Goal: Task Accomplishment & Management: Use online tool/utility

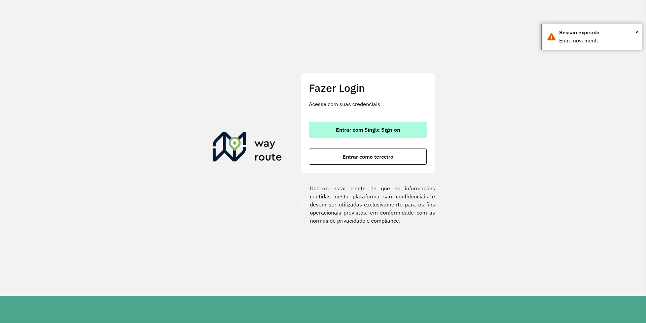
click at [384, 128] on span "Entrar com Single Sign-on" at bounding box center [368, 129] width 64 height 5
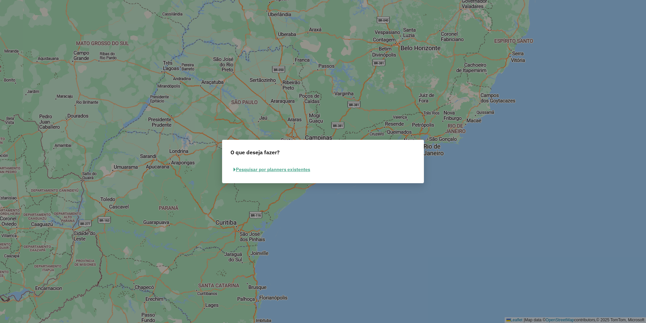
click at [253, 167] on button "Pesquisar por planners existentes" at bounding box center [271, 169] width 83 height 10
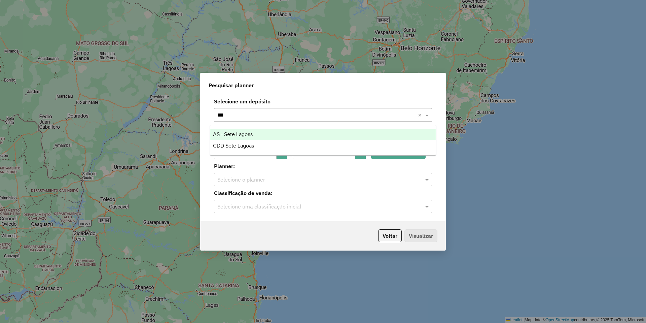
type input "****"
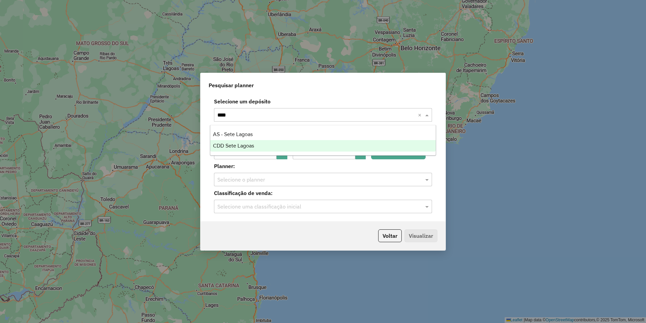
click at [258, 150] on div "CDD Sete Lagoas" at bounding box center [322, 145] width 225 height 11
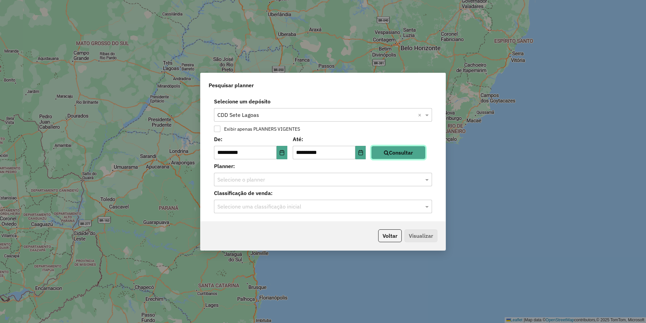
click at [383, 150] on button "Consultar" at bounding box center [398, 152] width 54 height 13
click at [356, 181] on input "text" at bounding box center [316, 180] width 198 height 8
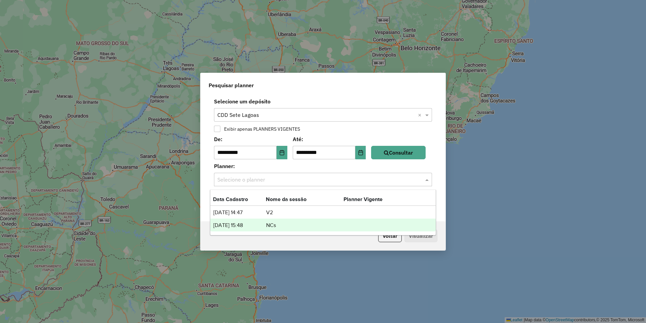
click at [233, 229] on div "24/09/2025 15:48 NCs" at bounding box center [322, 224] width 225 height 13
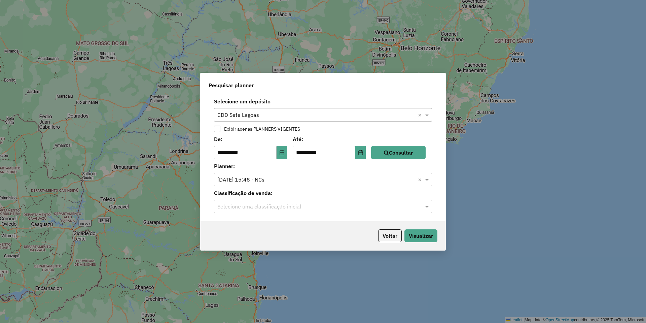
click at [258, 209] on input "text" at bounding box center [316, 206] width 198 height 8
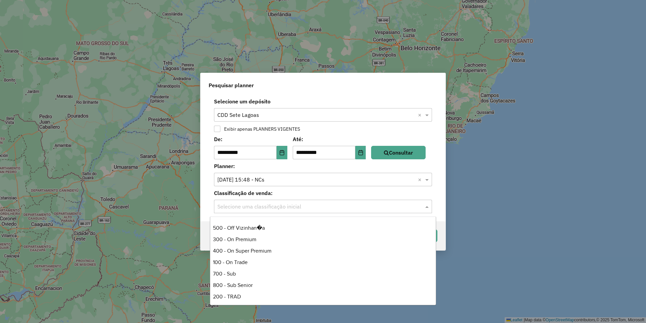
scroll to position [91, 0]
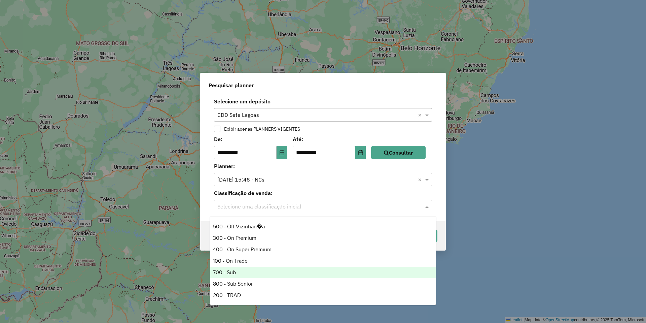
click at [229, 274] on div "700 - Sub" at bounding box center [322, 271] width 225 height 11
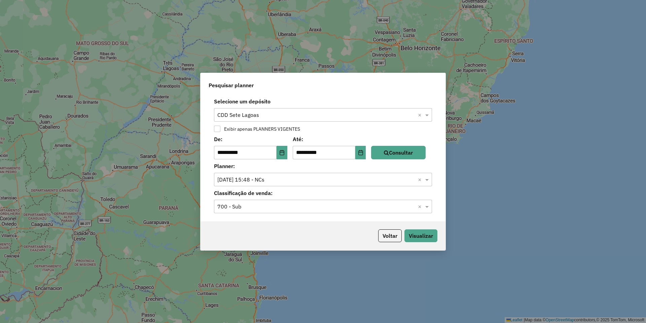
click at [310, 215] on div "**********" at bounding box center [322, 158] width 245 height 126
click at [425, 237] on button "Visualizar" at bounding box center [420, 235] width 33 height 13
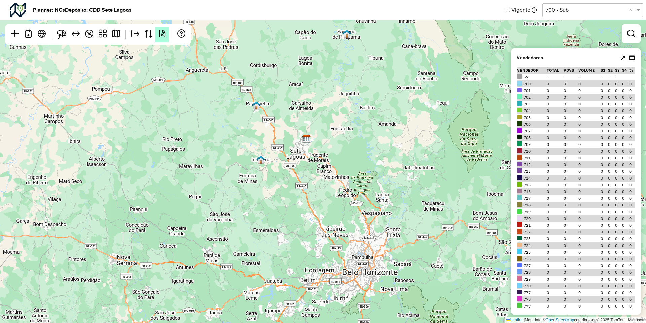
click at [160, 32] on em at bounding box center [162, 34] width 8 height 8
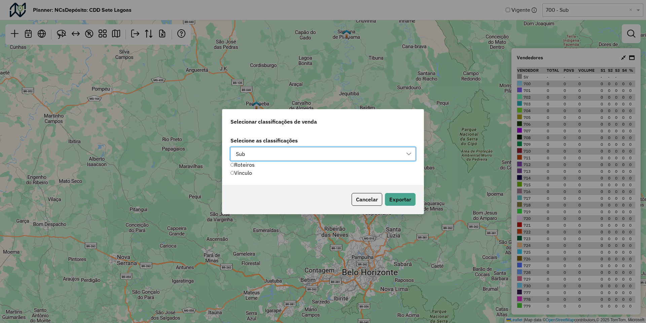
scroll to position [5, 31]
click at [242, 156] on div "Sub" at bounding box center [240, 153] width 14 height 13
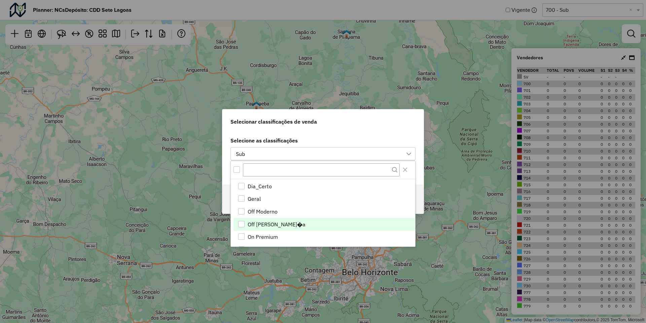
scroll to position [41, 0]
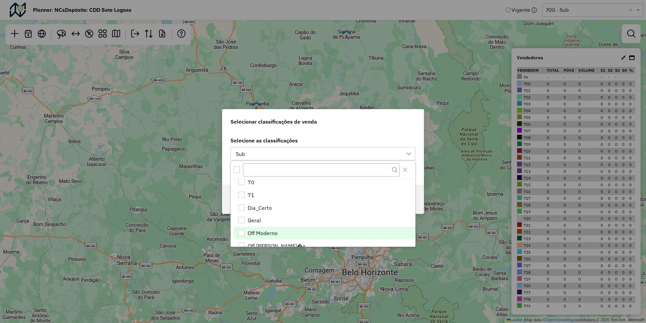
click at [264, 229] on span "Off Moderno" at bounding box center [263, 233] width 30 height 8
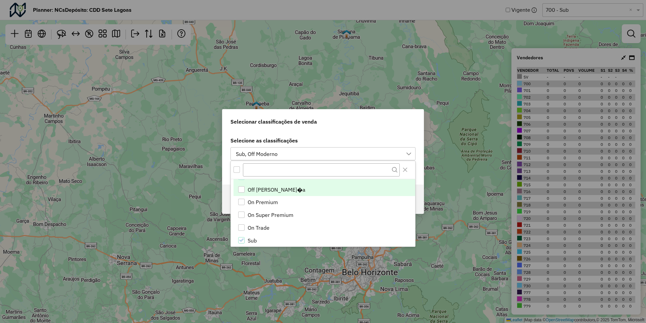
click at [266, 190] on span "Off Vizinhan�a" at bounding box center [277, 189] width 58 height 8
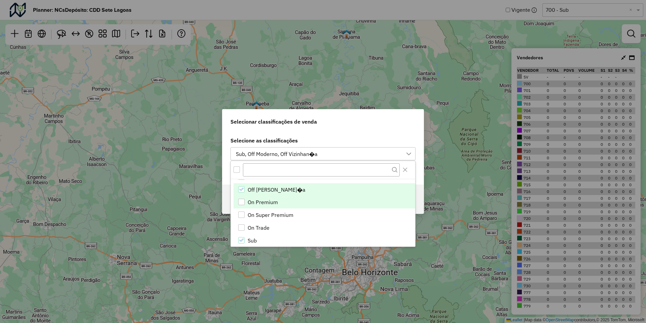
click at [262, 205] on span "On Premium" at bounding box center [263, 202] width 30 height 8
click at [328, 140] on label "Selecione as classificações" at bounding box center [322, 140] width 185 height 8
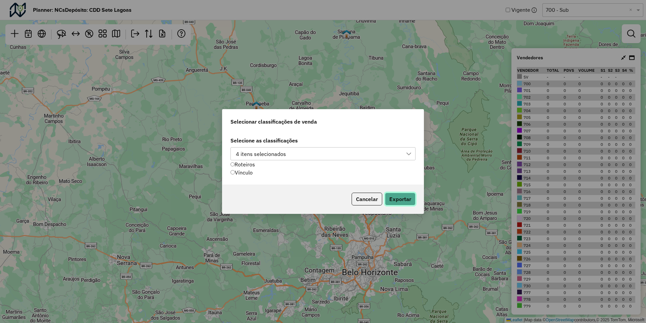
click at [392, 196] on button "Exportar" at bounding box center [400, 198] width 31 height 13
drag, startPoint x: 370, startPoint y: 194, endPoint x: 366, endPoint y: 197, distance: 5.3
click at [370, 194] on button "Cancelar" at bounding box center [366, 198] width 31 height 13
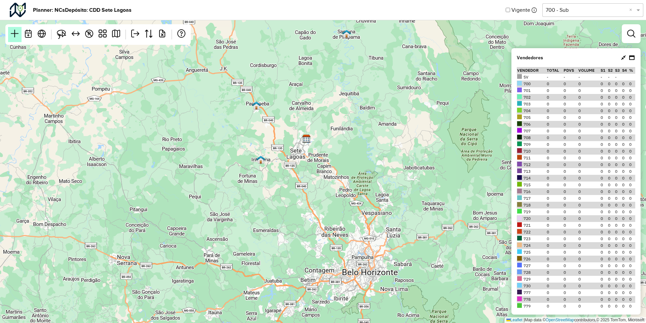
click at [13, 36] on em at bounding box center [15, 34] width 8 height 8
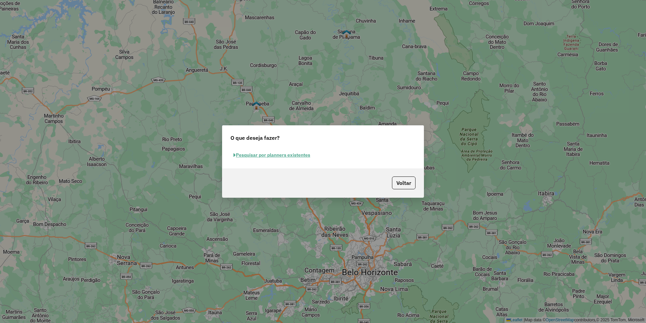
click at [264, 153] on button "Pesquisar por planners existentes" at bounding box center [271, 155] width 83 height 10
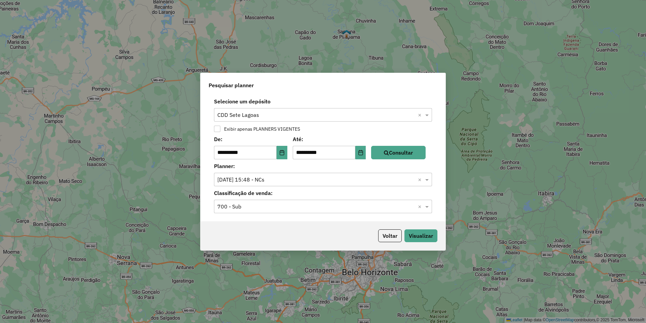
click at [274, 116] on input "text" at bounding box center [316, 115] width 198 height 8
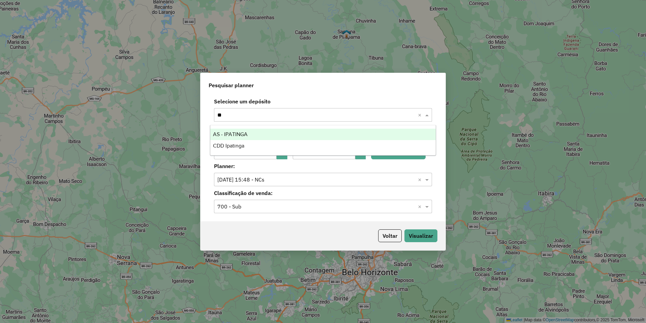
scroll to position [0, 0]
type input "****"
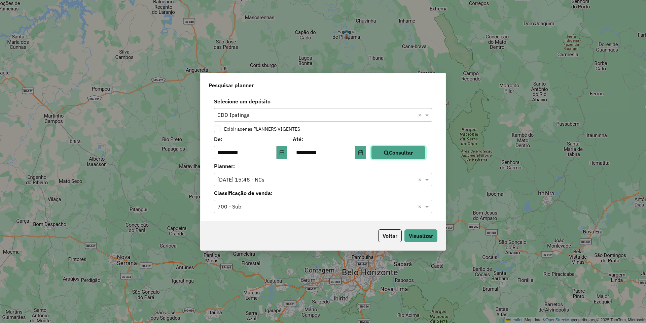
click at [412, 150] on button "Consultar" at bounding box center [398, 152] width 54 height 13
click at [369, 179] on input "text" at bounding box center [316, 180] width 198 height 8
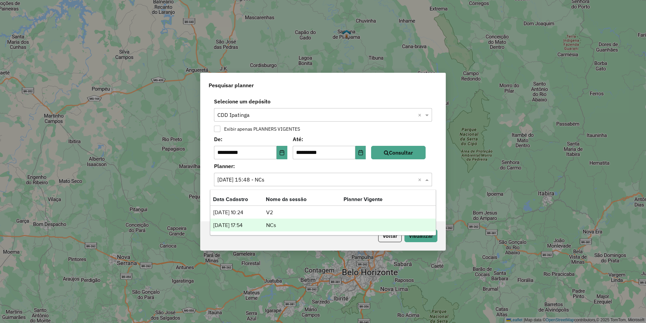
click at [308, 223] on td "NCs" at bounding box center [305, 225] width 78 height 9
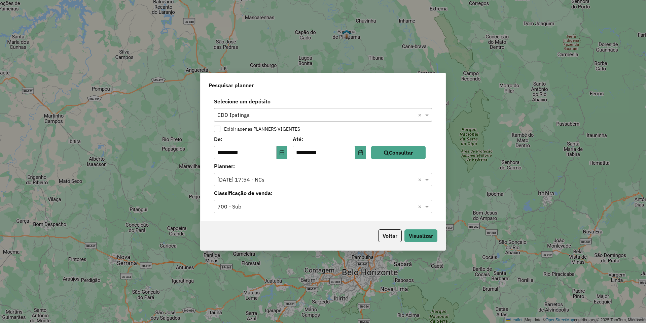
click at [308, 207] on input "text" at bounding box center [316, 206] width 198 height 8
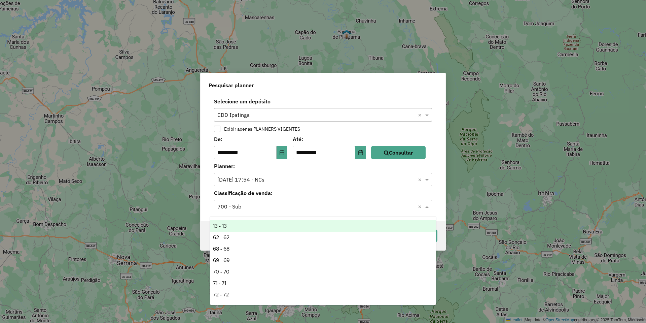
click at [340, 190] on label "Classificação de venda:" at bounding box center [323, 193] width 226 height 8
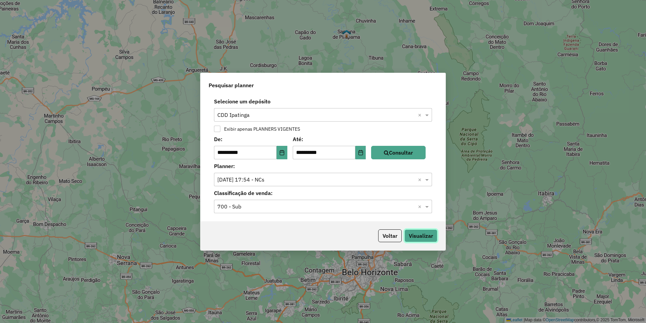
click at [425, 241] on button "Visualizar" at bounding box center [420, 235] width 33 height 13
